Goal: Navigation & Orientation: Find specific page/section

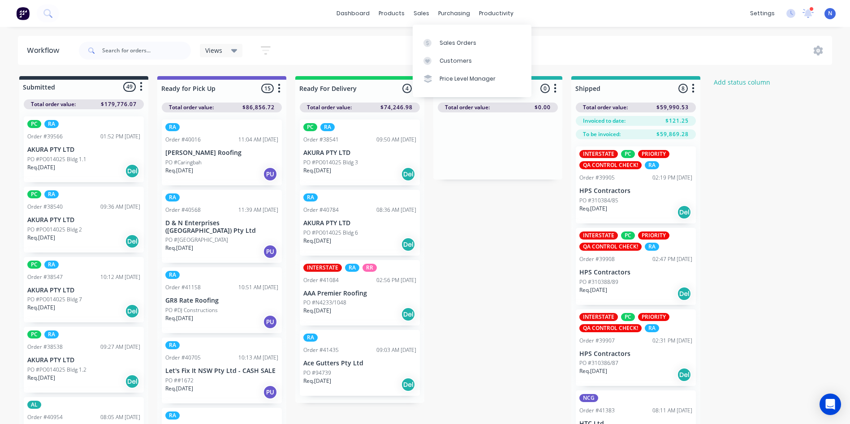
click at [423, 16] on div "sales" at bounding box center [421, 13] width 25 height 13
click at [455, 40] on div "Sales Orders" at bounding box center [458, 43] width 37 height 8
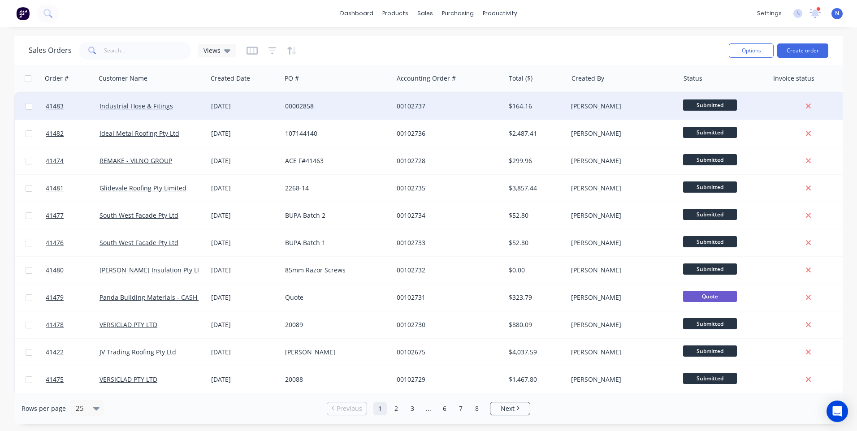
click at [402, 108] on div "00102737" at bounding box center [446, 106] width 99 height 9
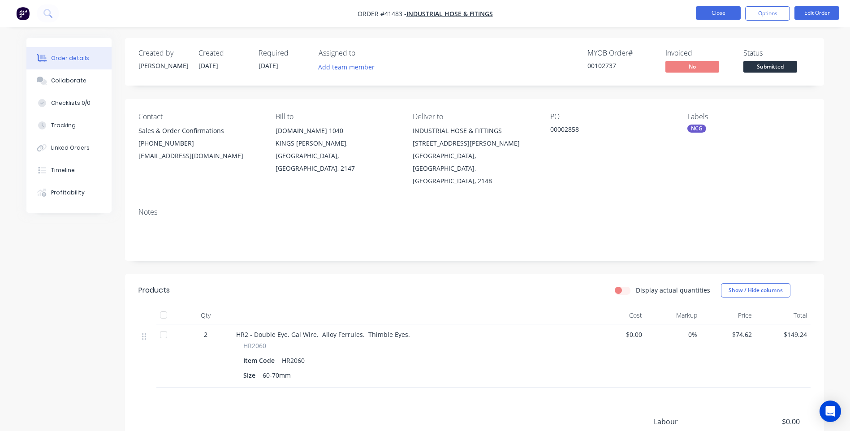
click at [711, 15] on button "Close" at bounding box center [718, 12] width 45 height 13
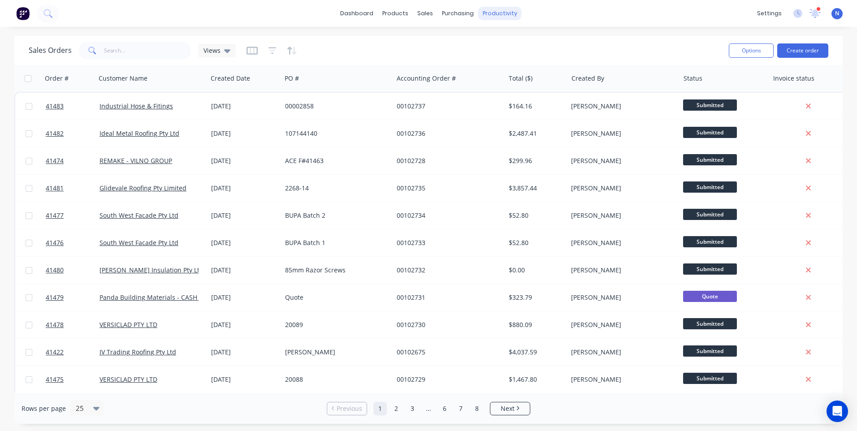
click at [500, 12] on div "productivity" at bounding box center [499, 13] width 43 height 13
click at [518, 43] on div "Workflow" at bounding box center [515, 43] width 27 height 8
